Goal: Task Accomplishment & Management: Use online tool/utility

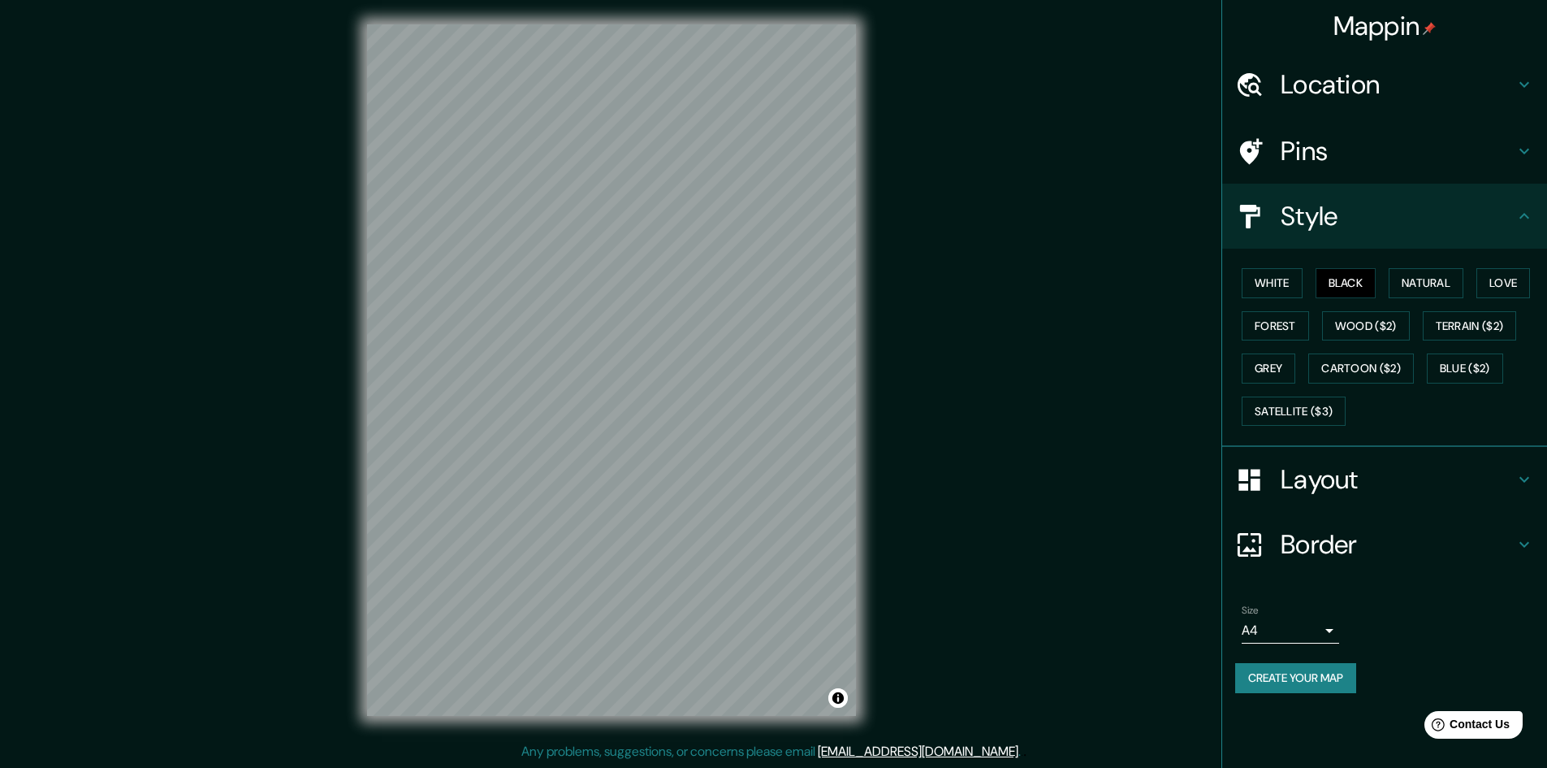
click at [353, 248] on div "© Mapbox © OpenStreetMap Improve this map" at bounding box center [611, 369] width 1393 height 691
click at [1275, 285] on button "White" at bounding box center [1272, 283] width 61 height 30
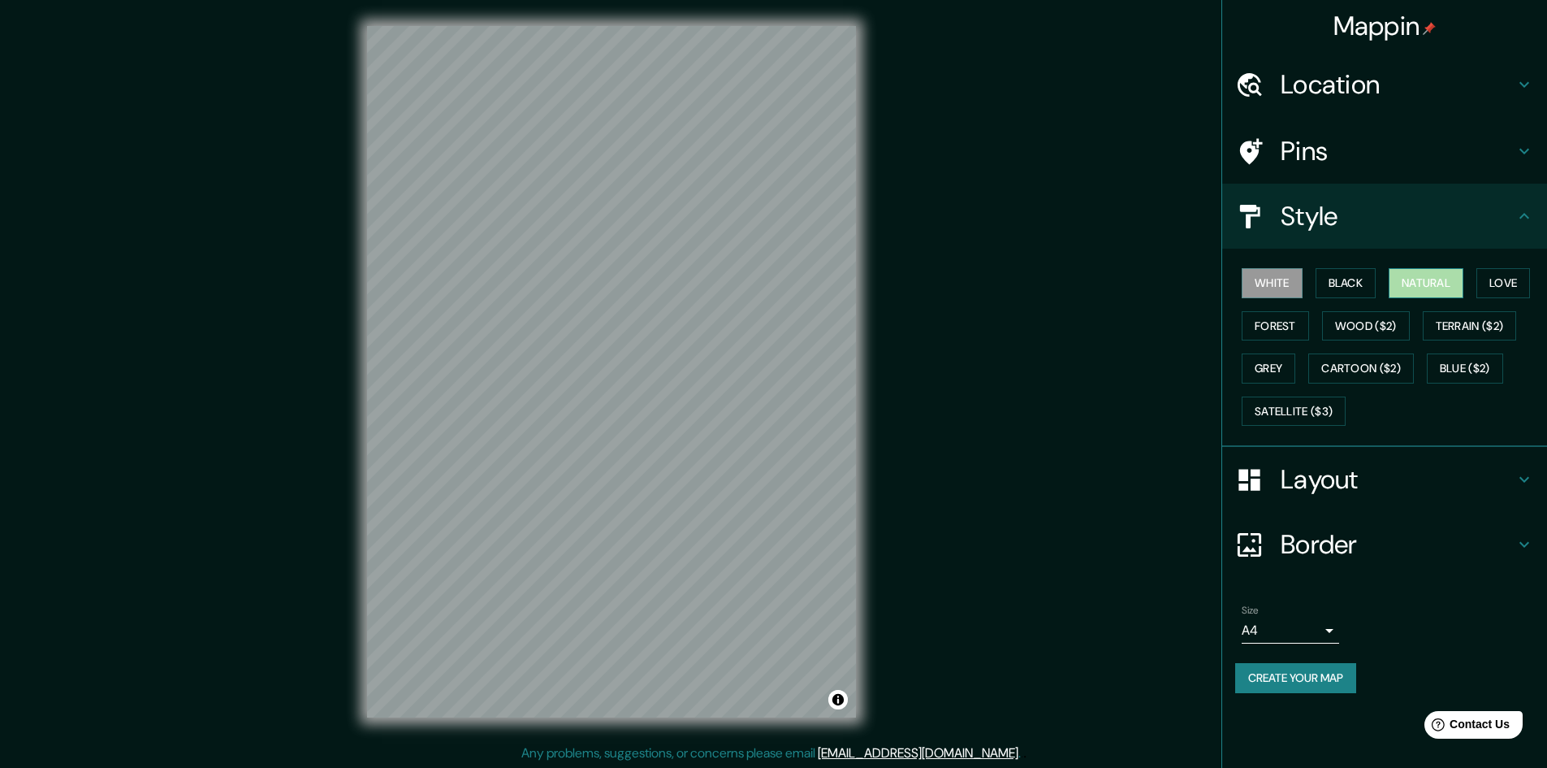
click at [1453, 273] on button "Natural" at bounding box center [1426, 283] width 75 height 30
click at [1514, 283] on button "Love" at bounding box center [1504, 283] width 54 height 30
click at [1259, 319] on button "Forest" at bounding box center [1275, 326] width 67 height 30
click at [1512, 279] on button "Love" at bounding box center [1504, 283] width 54 height 30
click at [1268, 332] on button "Forest" at bounding box center [1275, 326] width 67 height 30
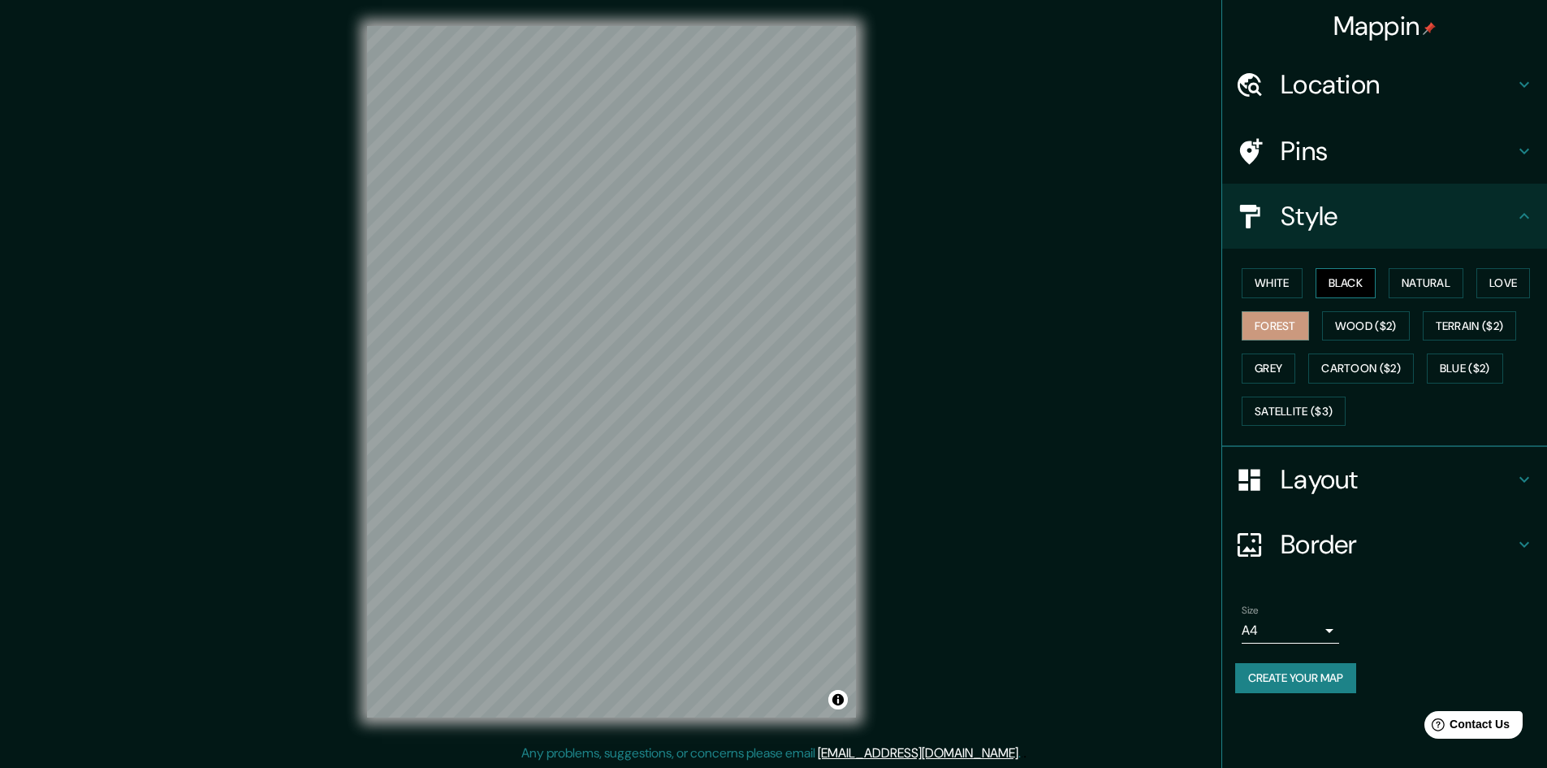
click at [1338, 282] on button "Black" at bounding box center [1346, 283] width 61 height 30
click at [1290, 269] on button "White" at bounding box center [1272, 283] width 61 height 30
click at [1441, 282] on button "Natural" at bounding box center [1426, 283] width 75 height 30
click at [1298, 323] on button "Forest" at bounding box center [1275, 326] width 67 height 30
click at [1521, 284] on button "Love" at bounding box center [1504, 283] width 54 height 30
